Goal: Transaction & Acquisition: Purchase product/service

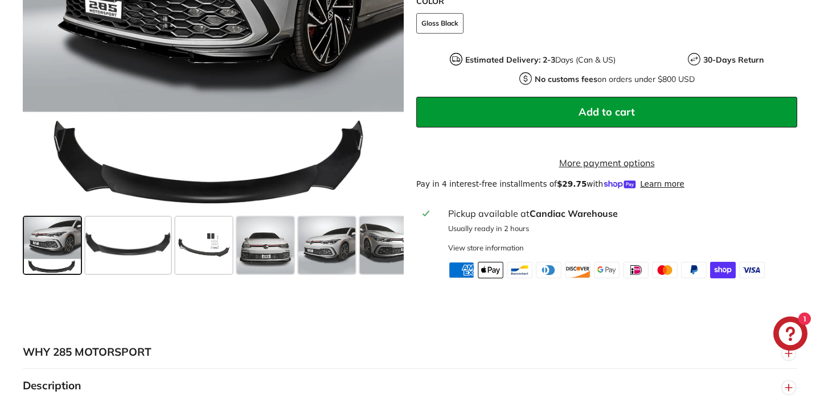
scroll to position [464, 0]
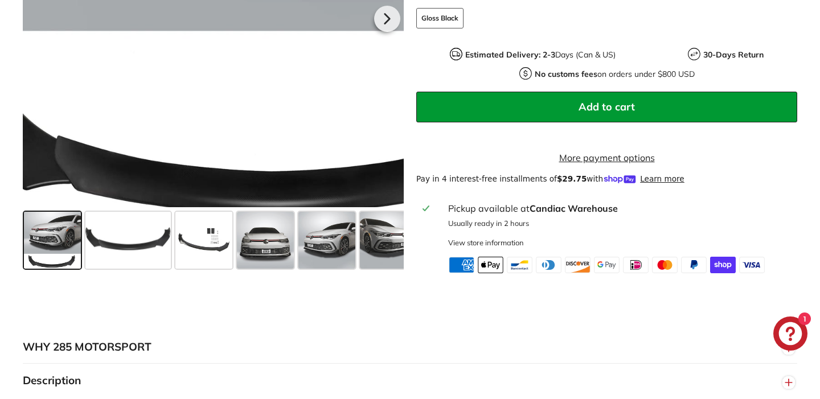
click at [148, 193] on div at bounding box center [213, 16] width 381 height 381
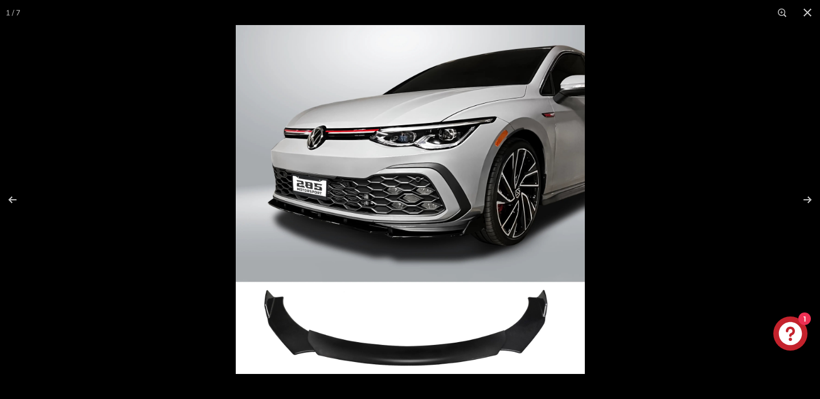
click at [323, 345] on img at bounding box center [410, 199] width 349 height 349
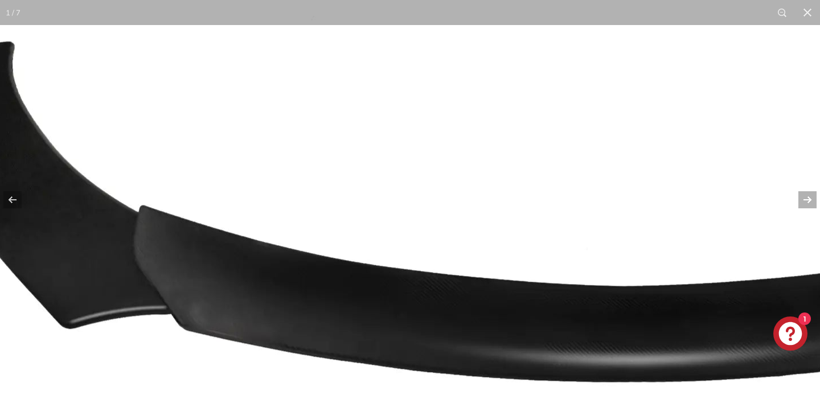
click at [806, 201] on button at bounding box center [800, 199] width 40 height 57
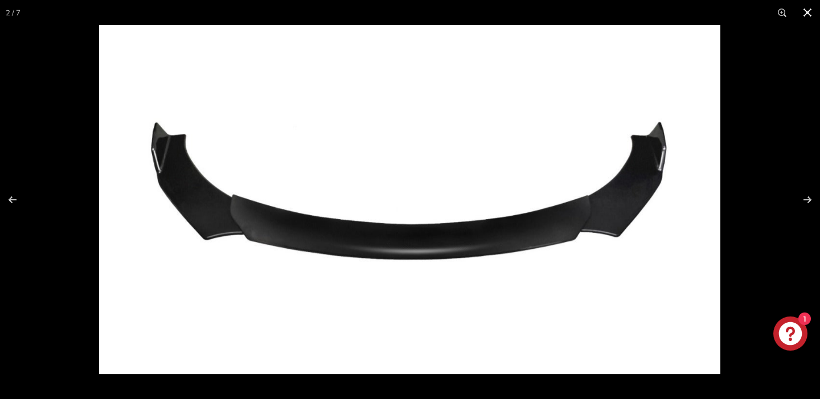
click at [807, 10] on button at bounding box center [807, 12] width 25 height 25
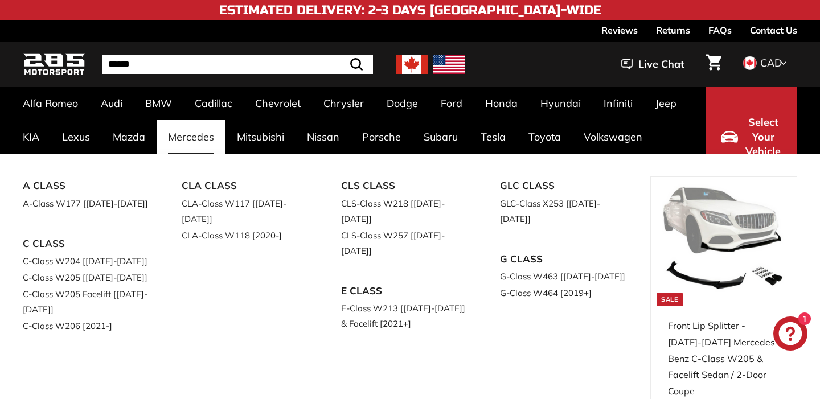
scroll to position [0, 0]
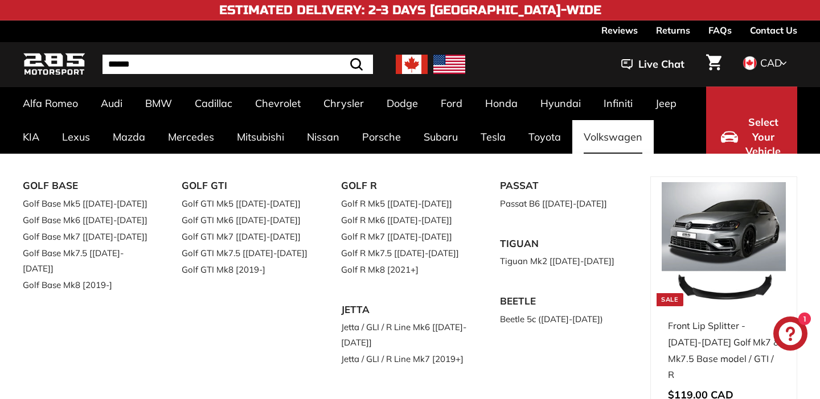
click at [602, 130] on link "Volkswagen" at bounding box center [613, 137] width 81 height 34
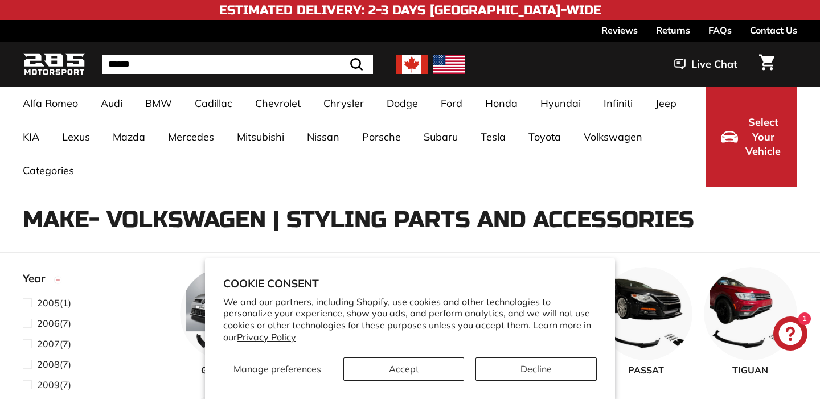
select select "**********"
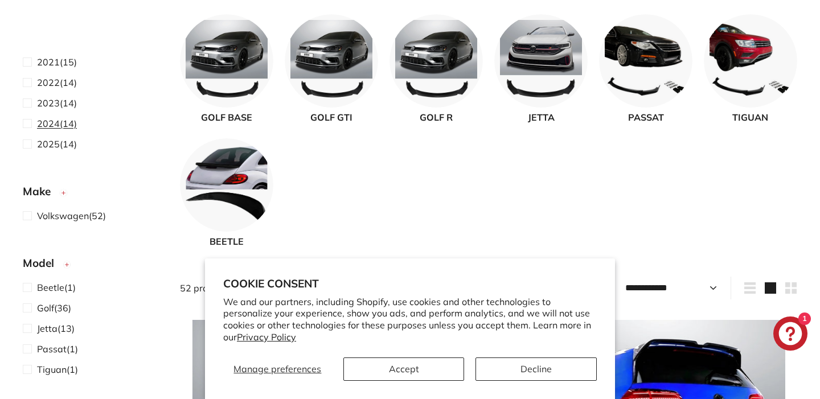
click at [50, 123] on span "2024" at bounding box center [48, 123] width 23 height 11
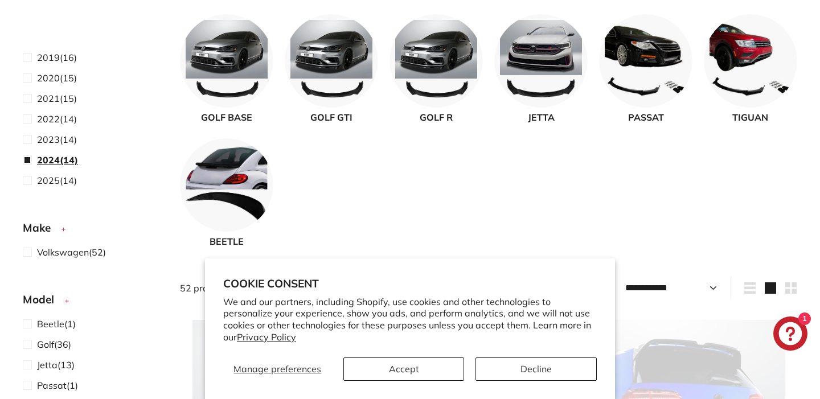
scroll to position [74, 0]
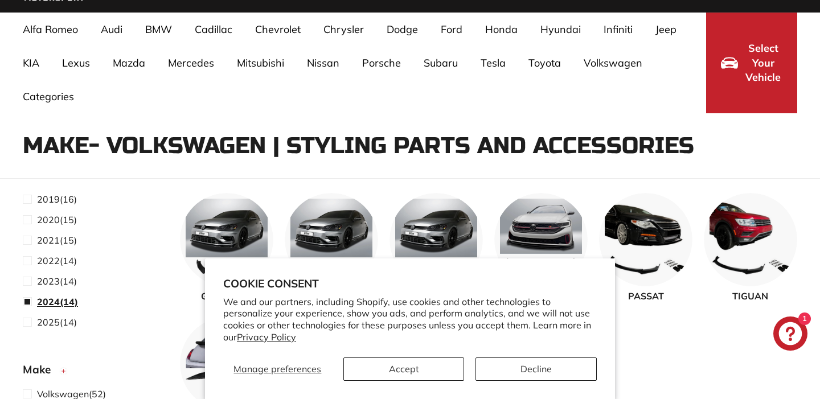
select select "**********"
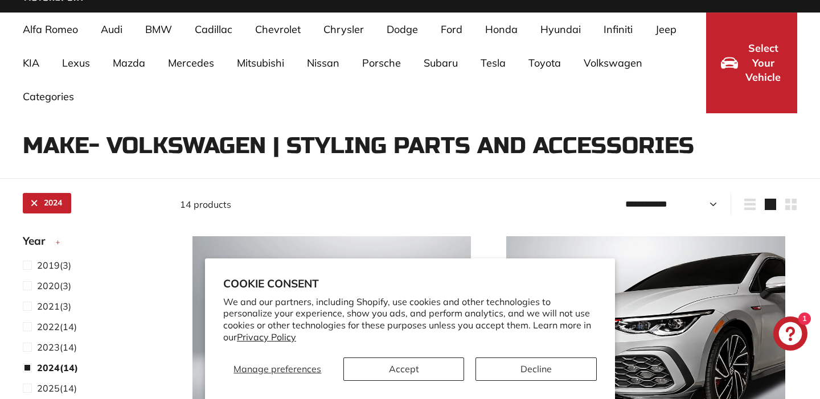
click at [394, 367] on button "Accept" at bounding box center [404, 369] width 121 height 23
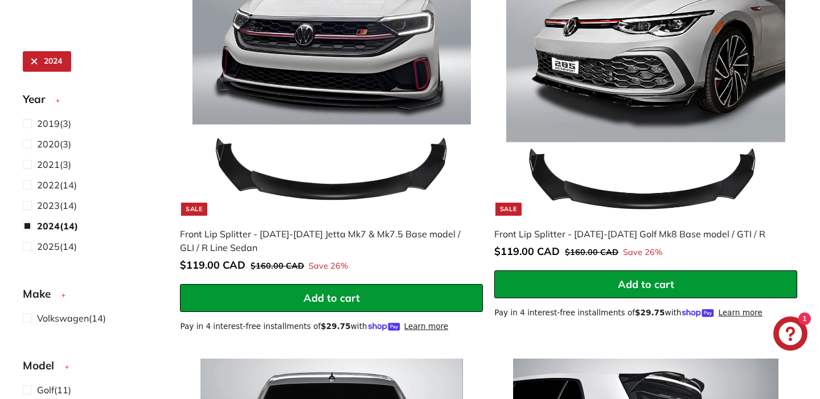
scroll to position [374, 0]
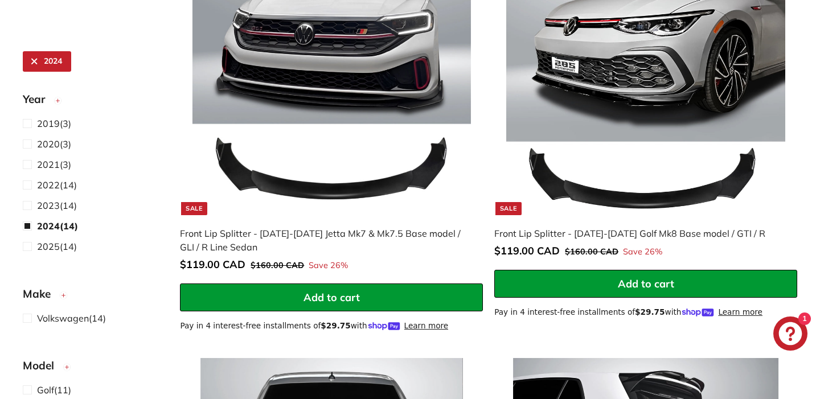
click at [335, 297] on span "Add to cart" at bounding box center [332, 297] width 56 height 13
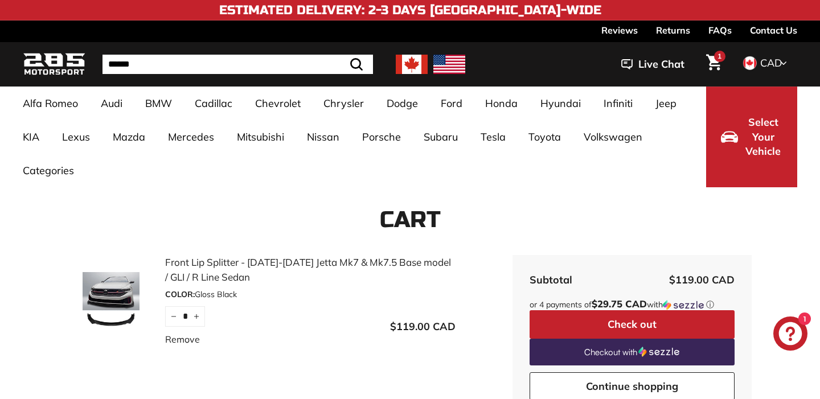
click at [718, 59] on span "1" at bounding box center [720, 56] width 4 height 9
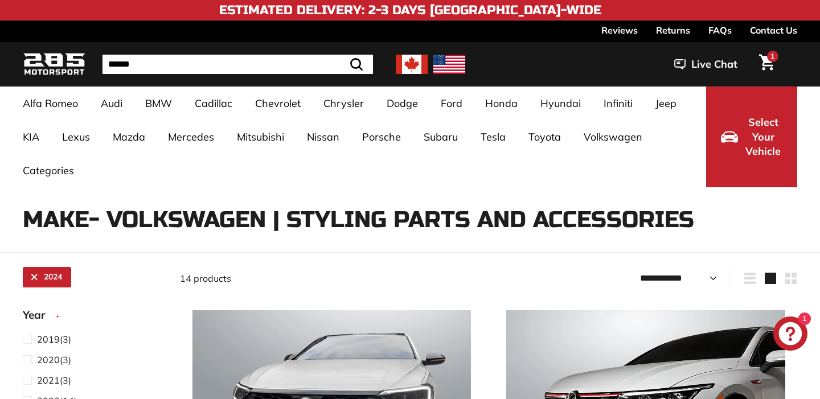
select select "**********"
